Goal: Check status: Check status

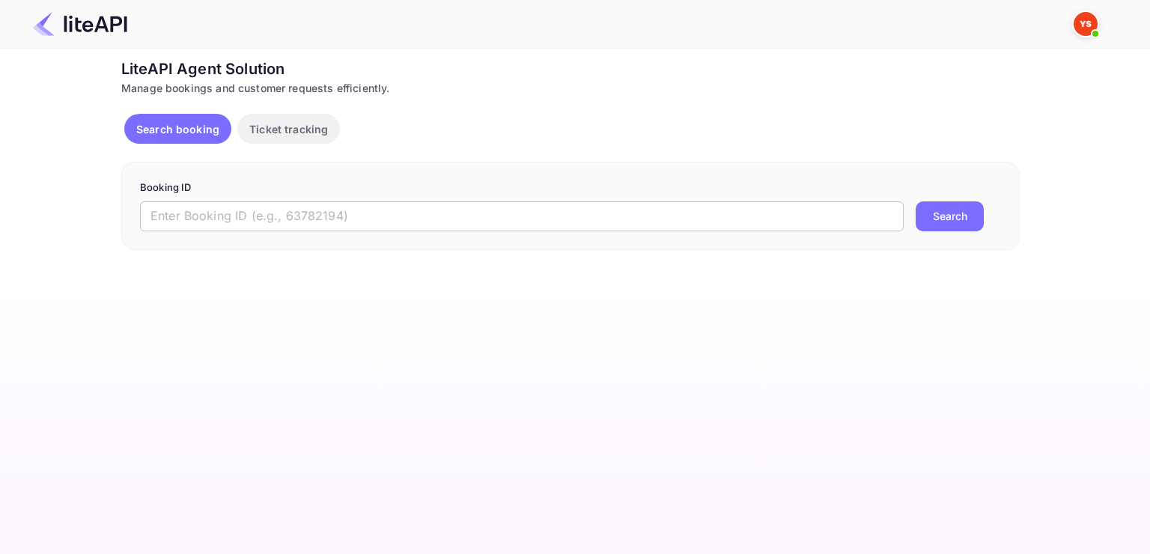
click at [469, 225] on input "text" at bounding box center [522, 216] width 764 height 30
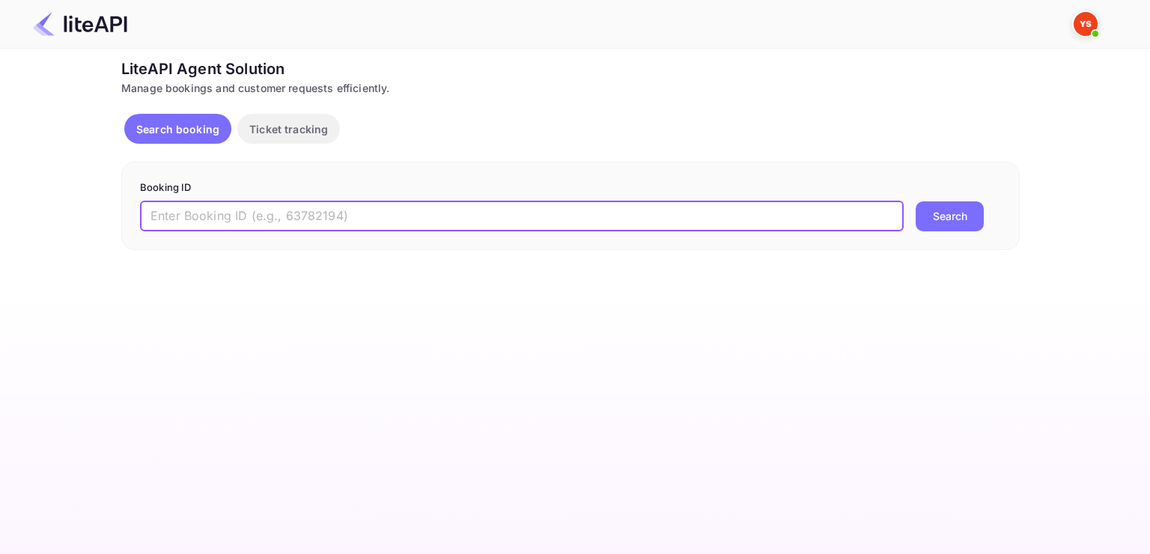
paste input "7200731"
type input "7200731"
click at [916, 201] on button "Search" at bounding box center [950, 216] width 68 height 30
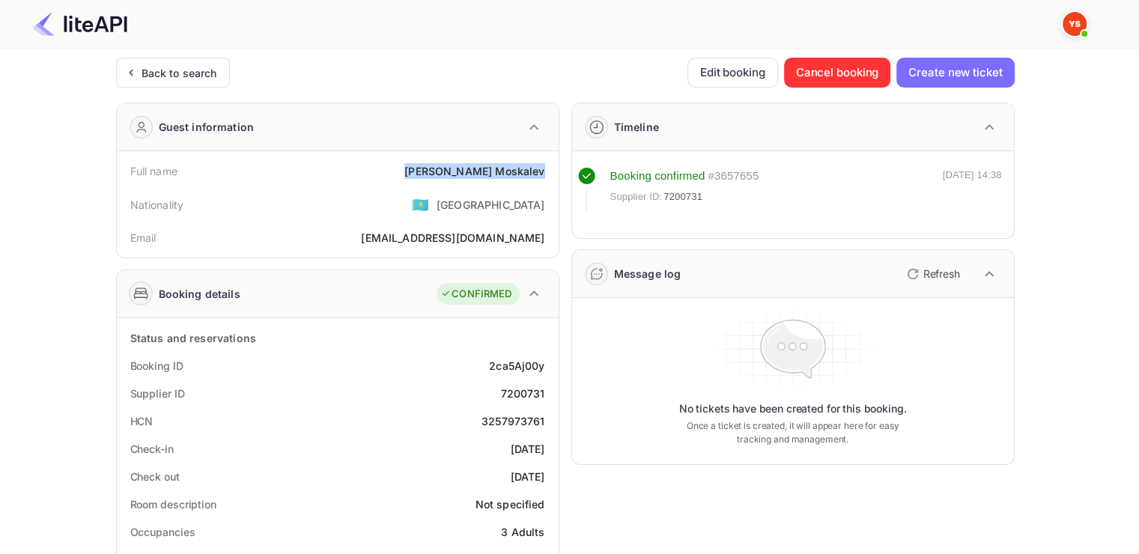
drag, startPoint x: 459, startPoint y: 183, endPoint x: 552, endPoint y: 157, distance: 96.3
click at [552, 157] on div "Full name [PERSON_NAME] Nationality 🇰🇿 [DEMOGRAPHIC_DATA] Email [EMAIL_ADDRESS]…" at bounding box center [338, 204] width 442 height 106
copy div "[PERSON_NAME]"
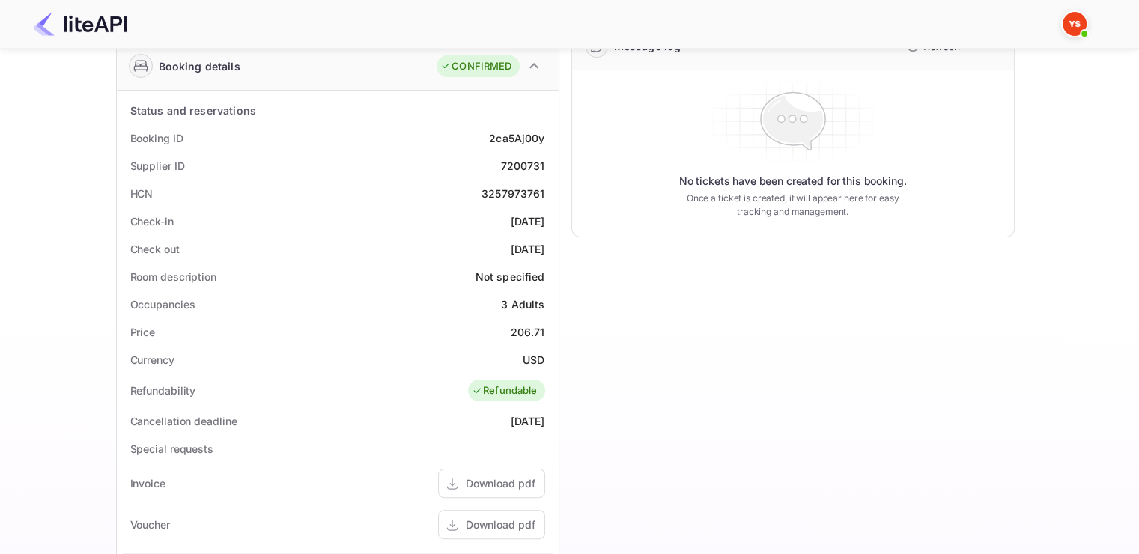
scroll to position [225, 0]
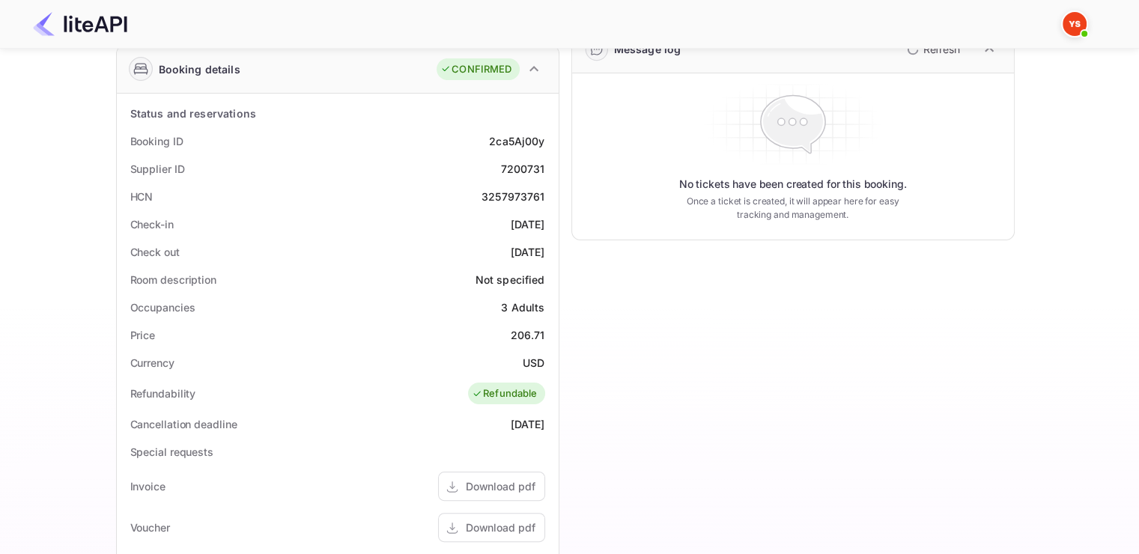
drag, startPoint x: 123, startPoint y: 219, endPoint x: 549, endPoint y: 243, distance: 427.4
click at [549, 243] on div "Status and reservations Booking ID 2ca5Aj00y Supplier ID 7200731 HCN 3257973761…" at bounding box center [338, 465] width 430 height 730
copy div "Check-in [DATE] Check out [DATE]"
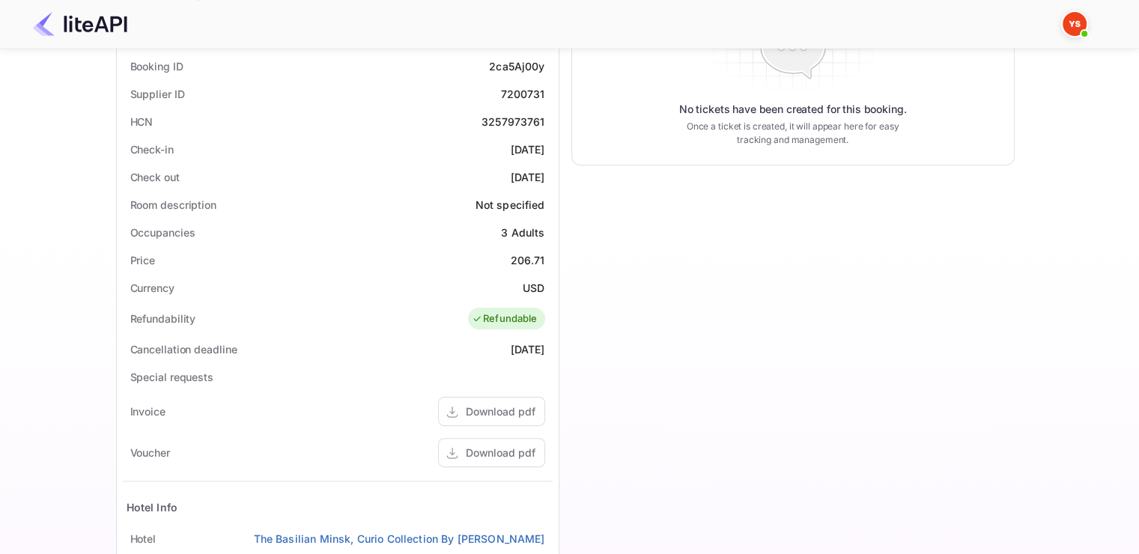
click at [380, 368] on div "Special requests" at bounding box center [338, 377] width 430 height 28
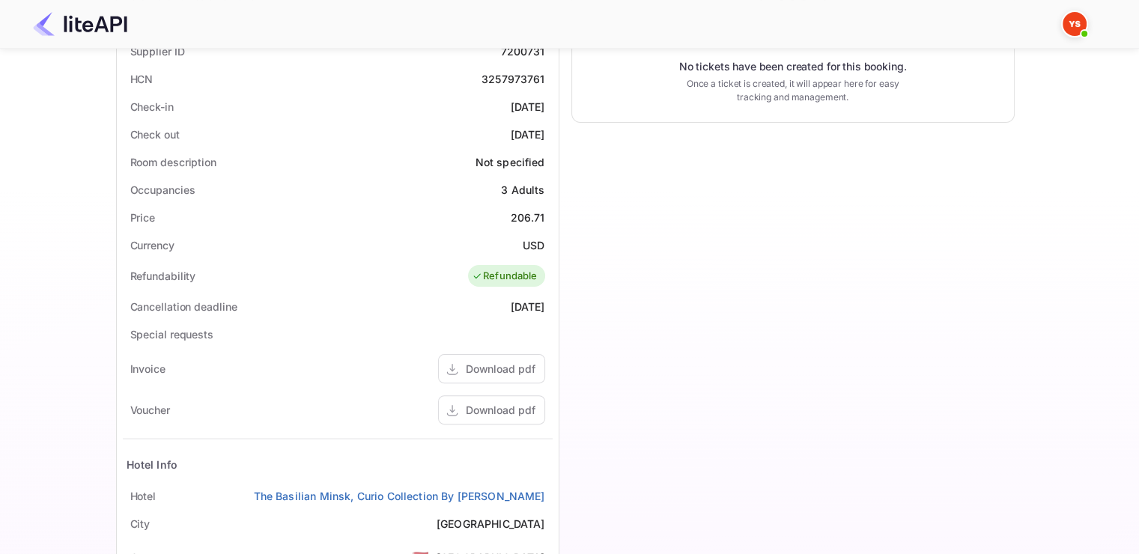
scroll to position [374, 0]
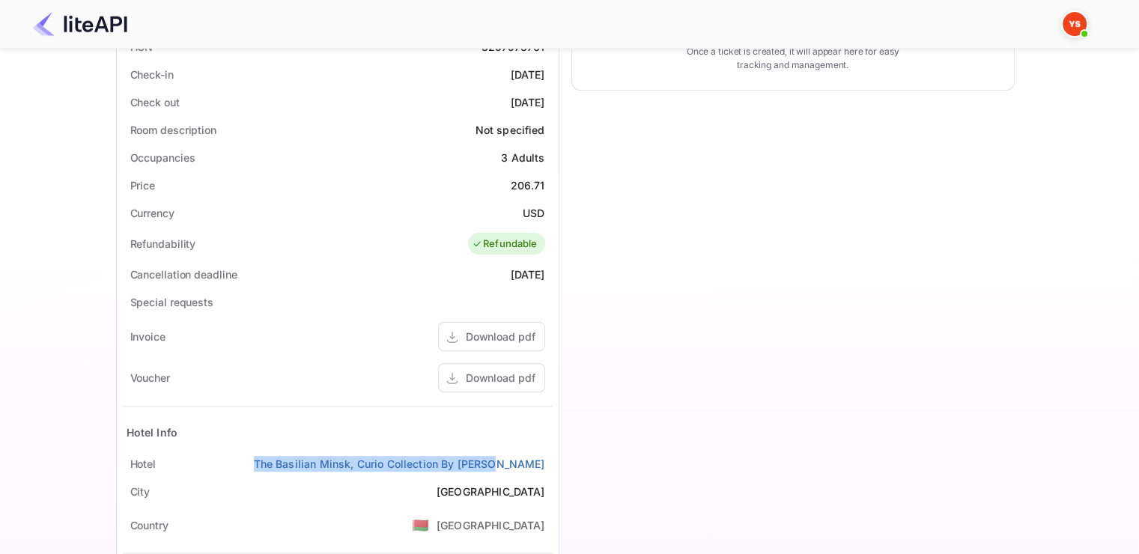
drag, startPoint x: 307, startPoint y: 455, endPoint x: 545, endPoint y: 454, distance: 238.1
click at [545, 454] on div "Hotel The Basilian Minsk, Curio Collection By [PERSON_NAME]" at bounding box center [338, 464] width 430 height 28
copy link "The Basilian Minsk, Curio Collection By [PERSON_NAME]"
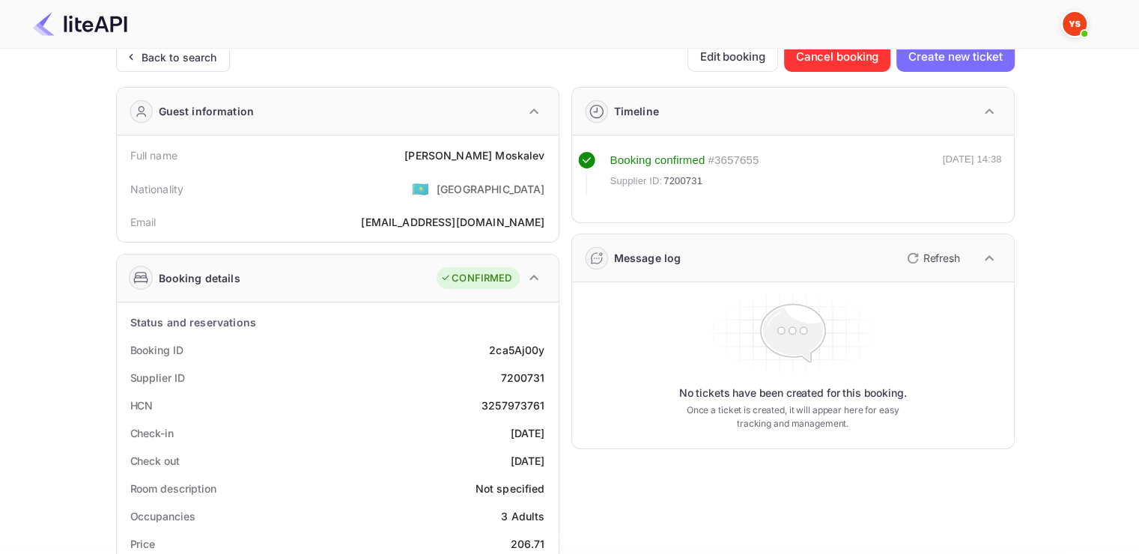
scroll to position [0, 0]
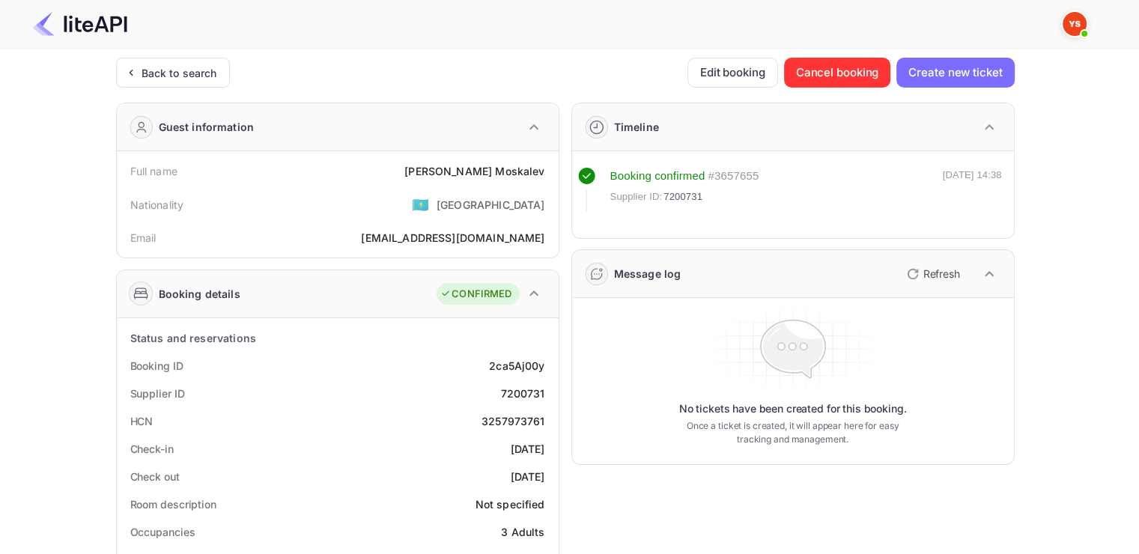
click at [682, 18] on div at bounding box center [563, 23] width 1097 height 45
